Goal: Task Accomplishment & Management: Manage account settings

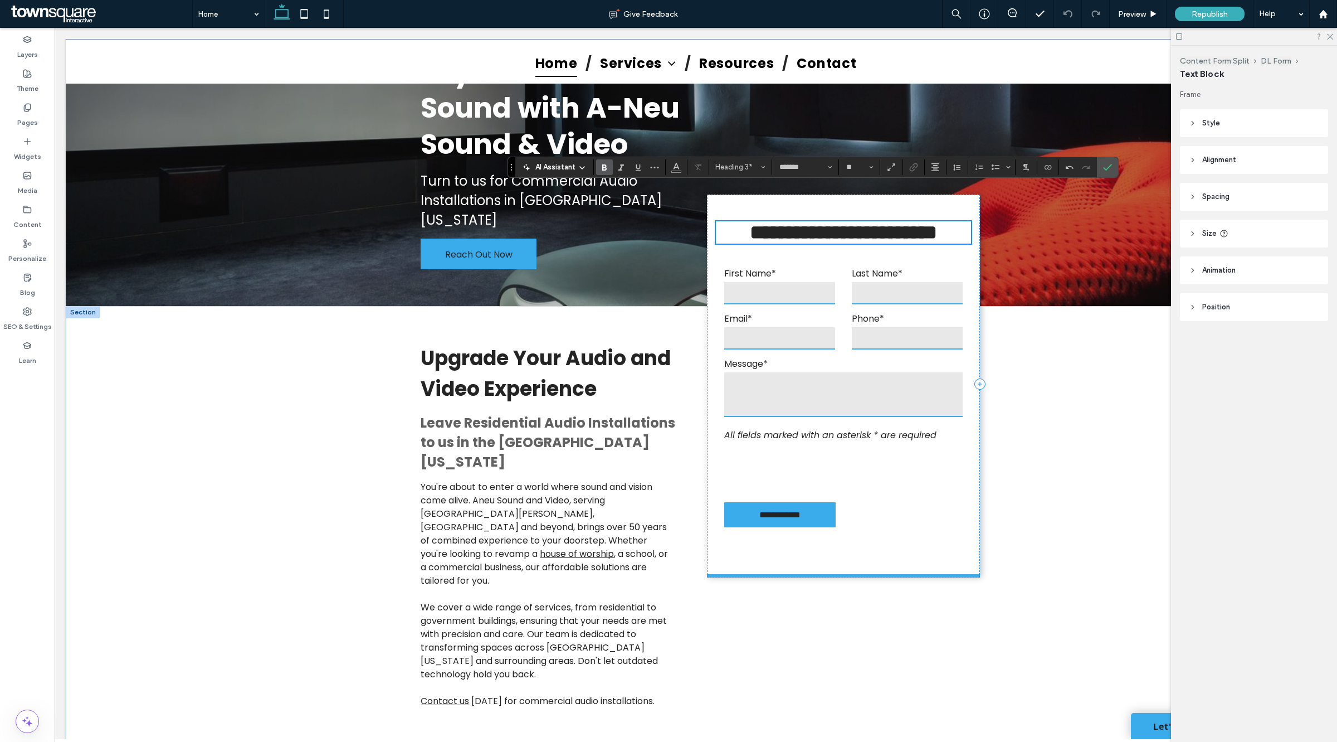
scroll to position [138, 0]
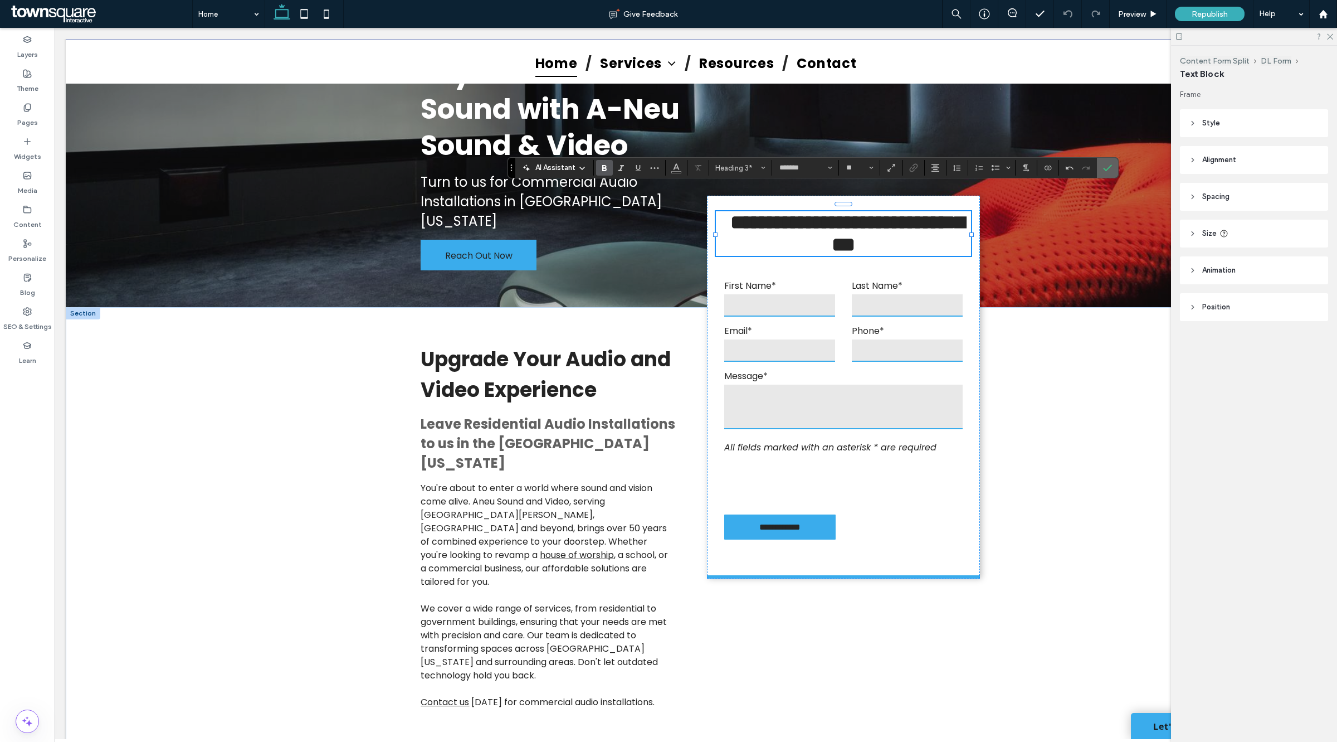
click at [1107, 162] on span "Confirm" at bounding box center [1105, 168] width 5 height 20
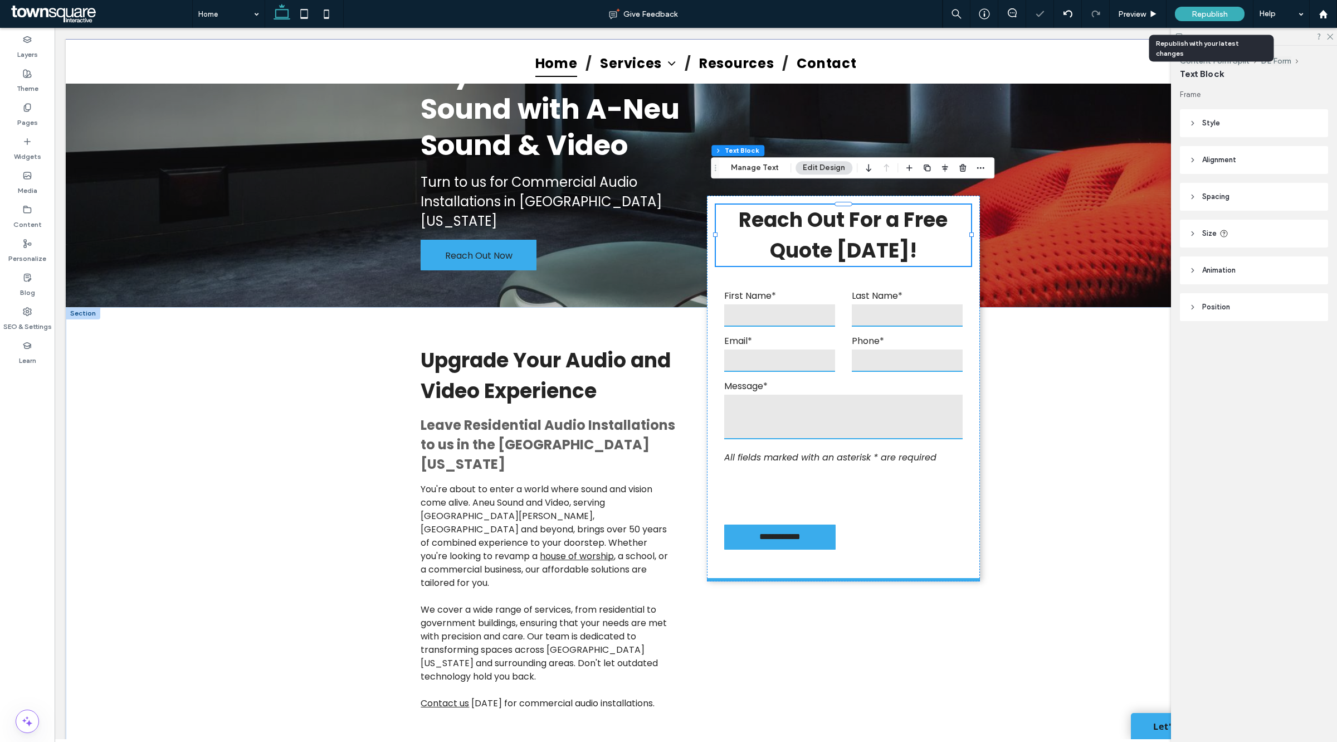
click at [1216, 13] on span "Republish" at bounding box center [1210, 13] width 36 height 9
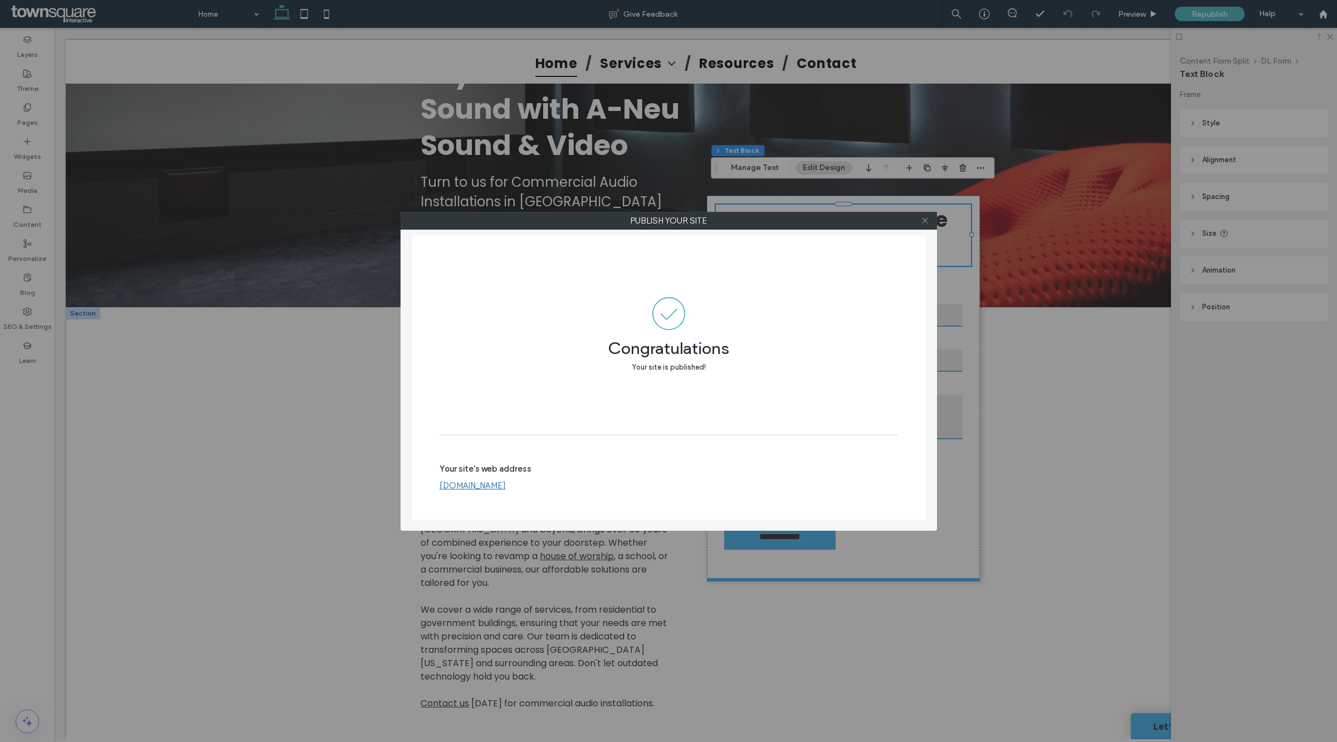
click at [923, 222] on icon at bounding box center [925, 220] width 8 height 8
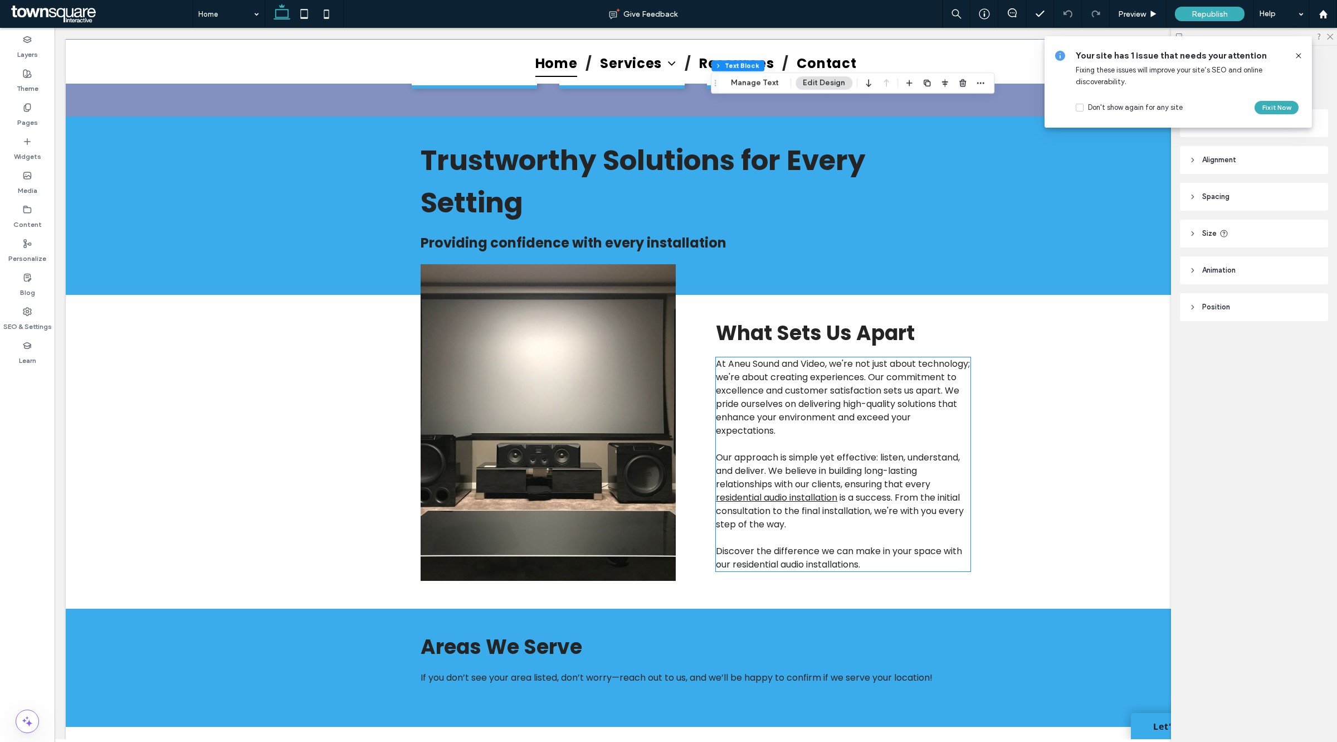
scroll to position [1044, 0]
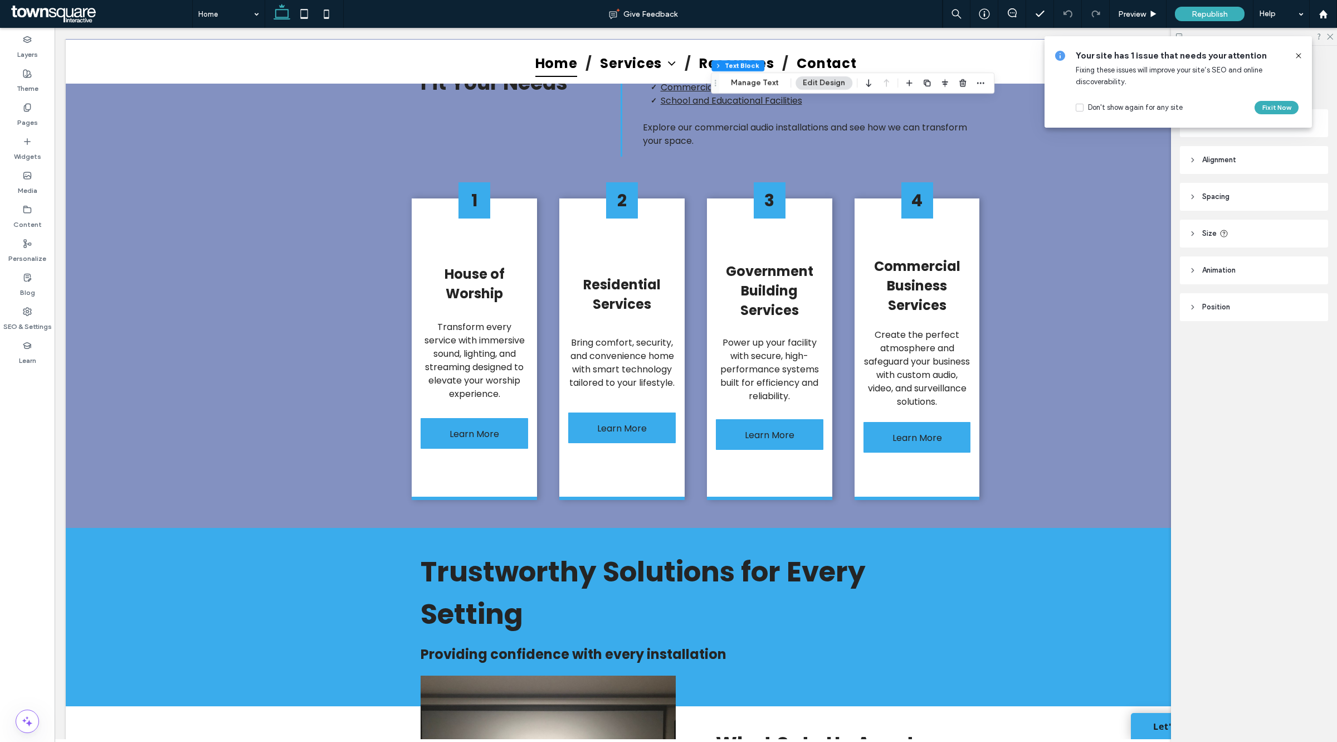
click at [1301, 54] on icon at bounding box center [1298, 55] width 9 height 9
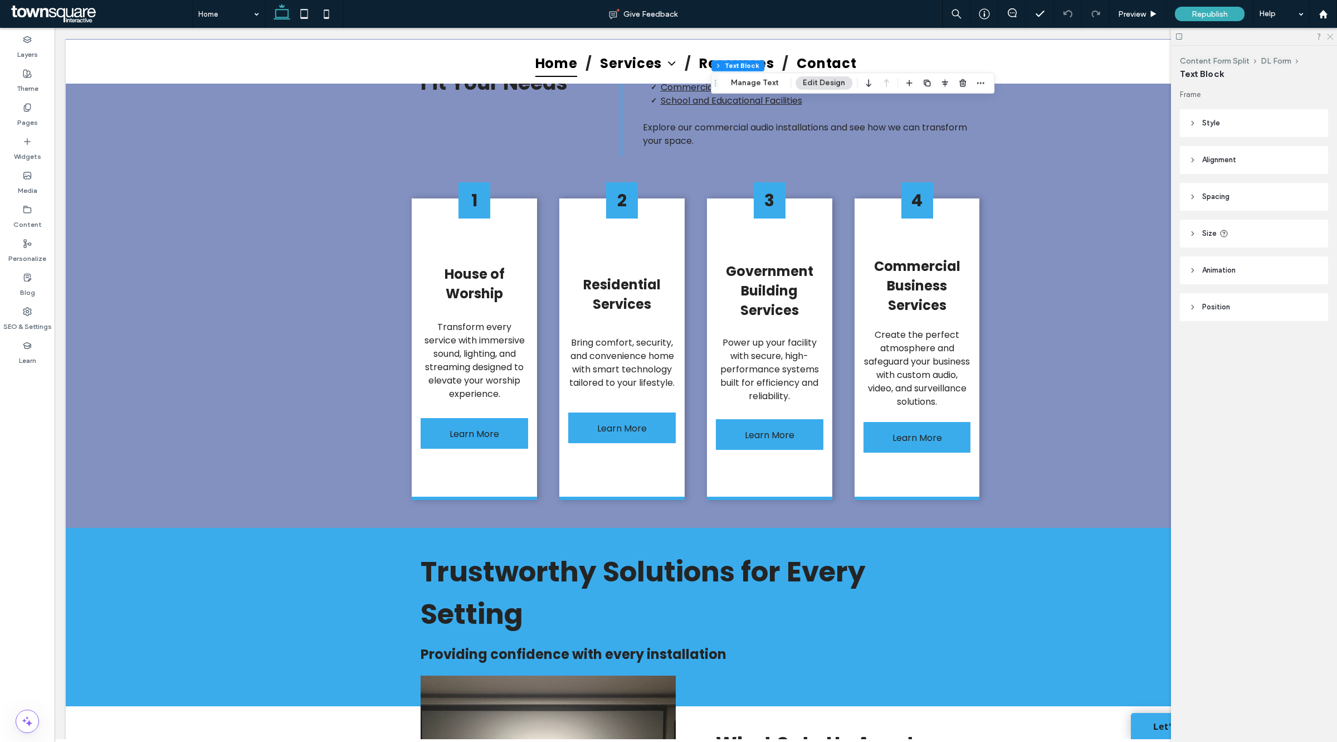
click at [1332, 38] on use at bounding box center [1330, 37] width 6 height 6
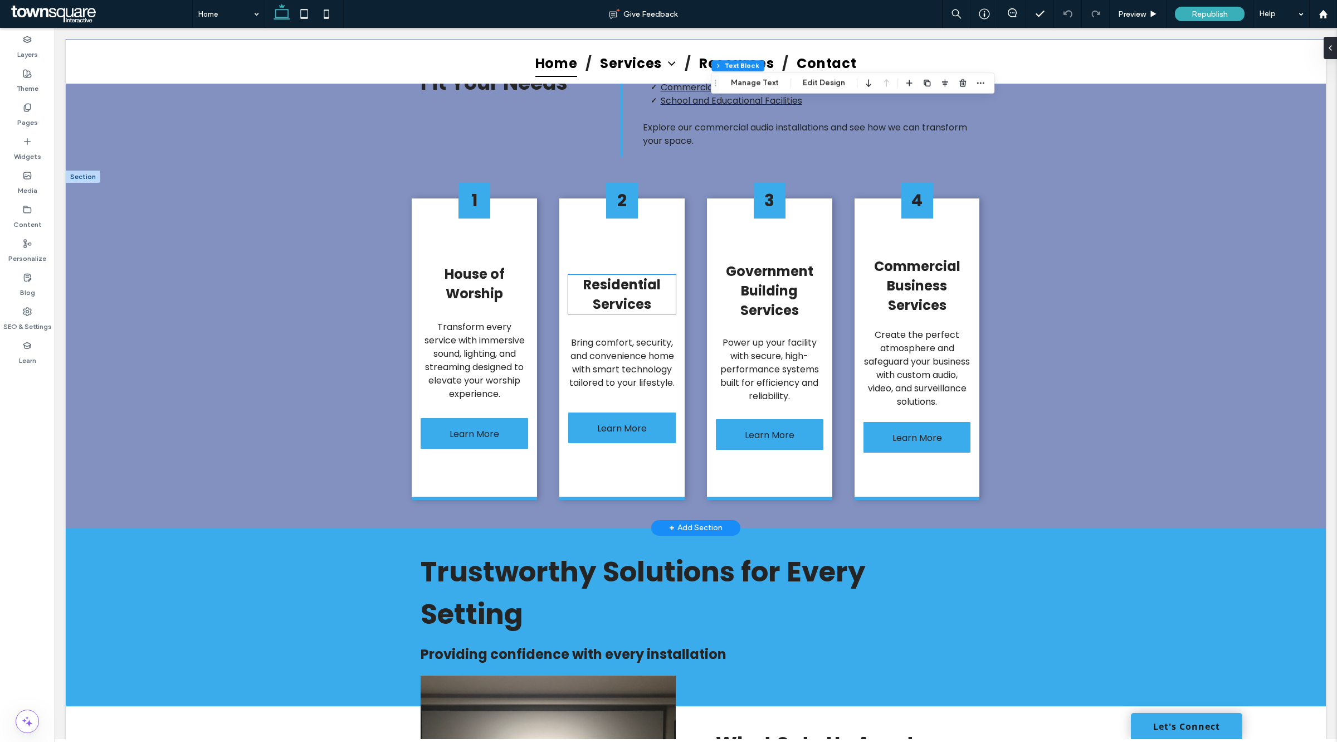
scroll to position [1113, 0]
